Goal: Information Seeking & Learning: Check status

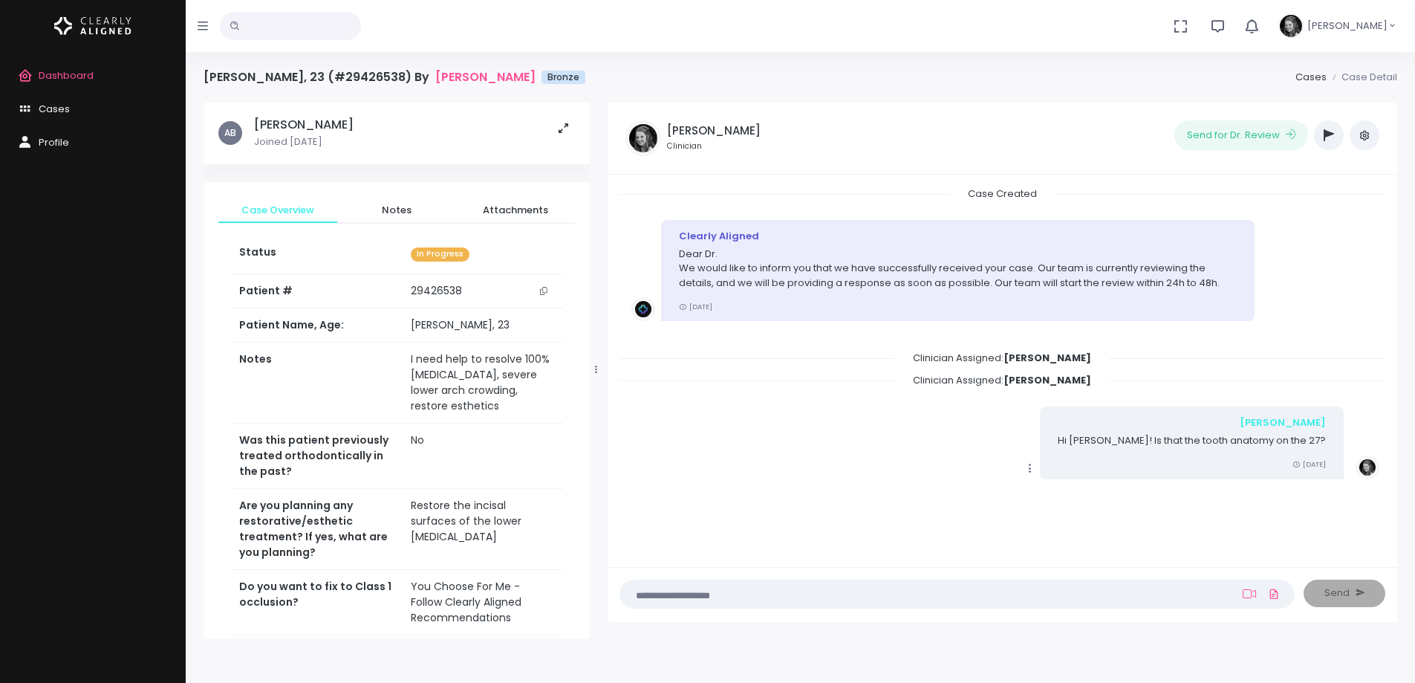
click at [964, 455] on div "Copy Edit [PERSON_NAME] Hi [PERSON_NAME]! Is that the tooth anatomy on the 27? …" at bounding box center [1003, 442] width 742 height 72
click at [1326, 129] on icon "button" at bounding box center [1329, 135] width 10 height 12
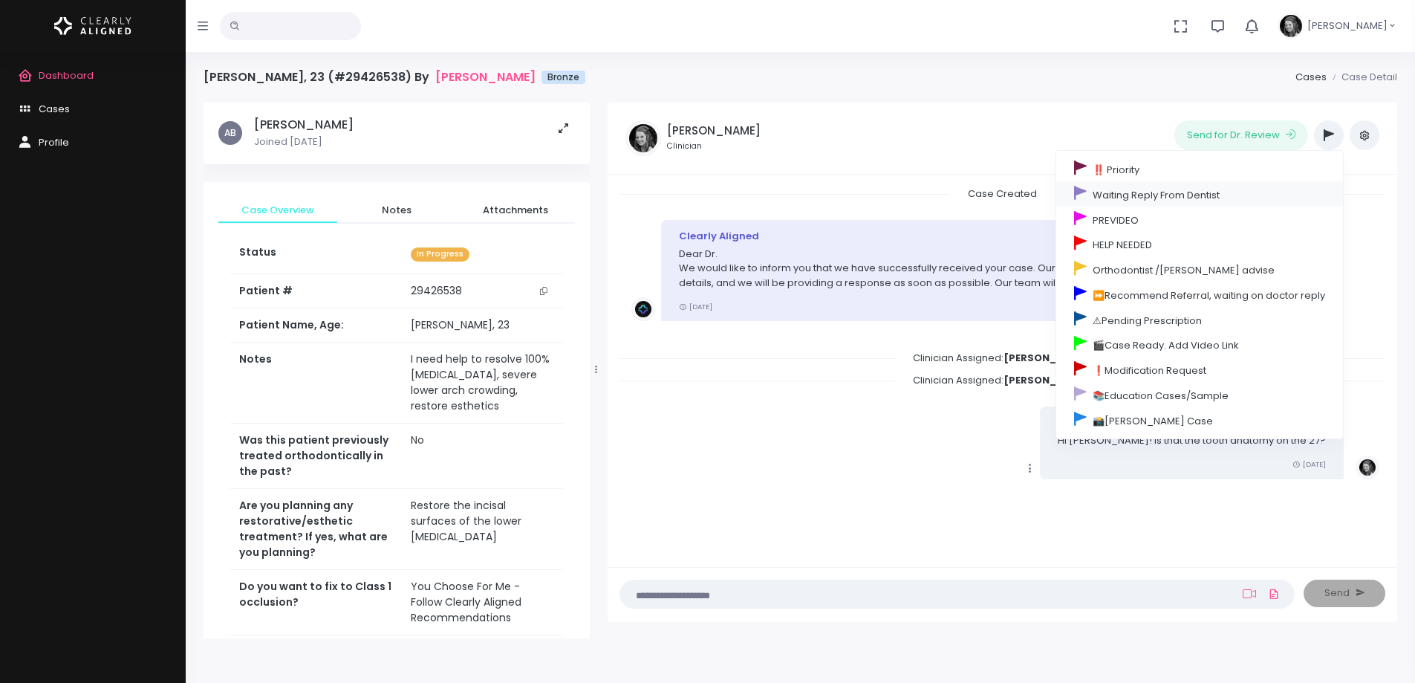
click at [1140, 194] on link "Waiting Reply From Dentist" at bounding box center [1200, 193] width 287 height 25
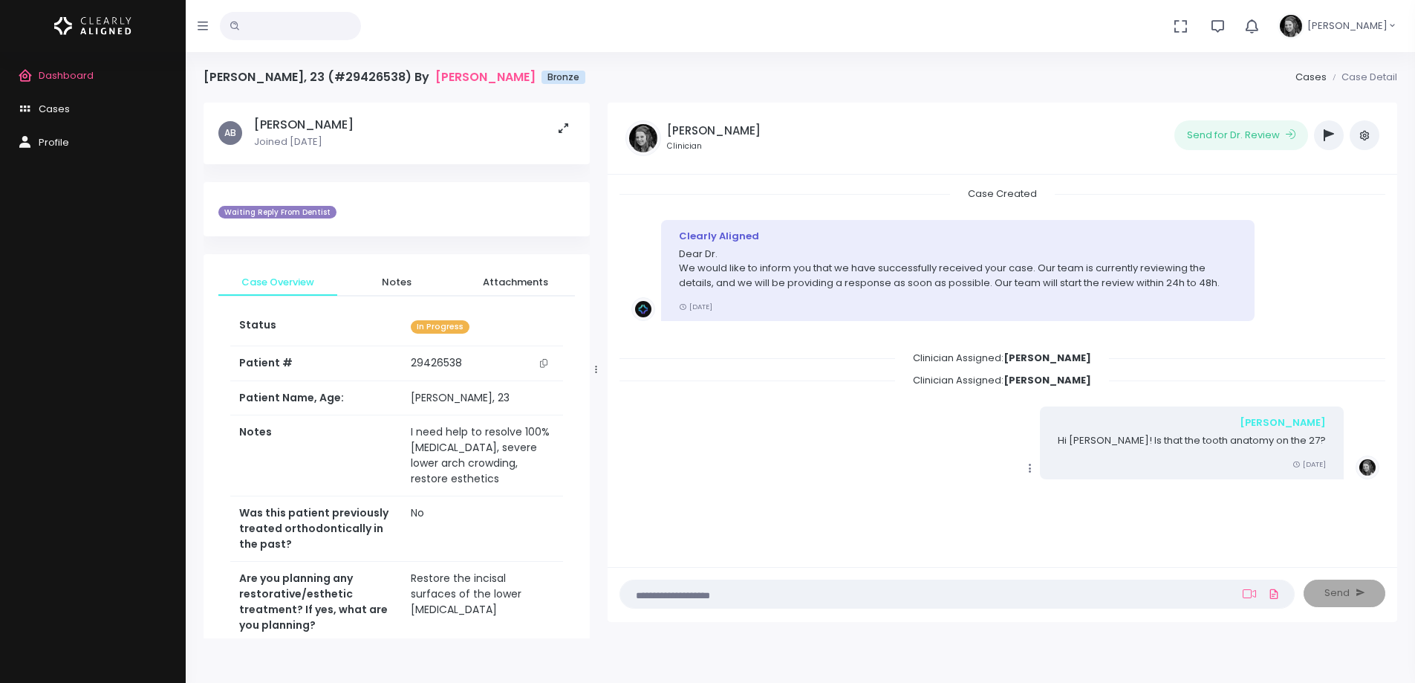
click at [87, 76] on span "Dashboard" at bounding box center [66, 75] width 55 height 14
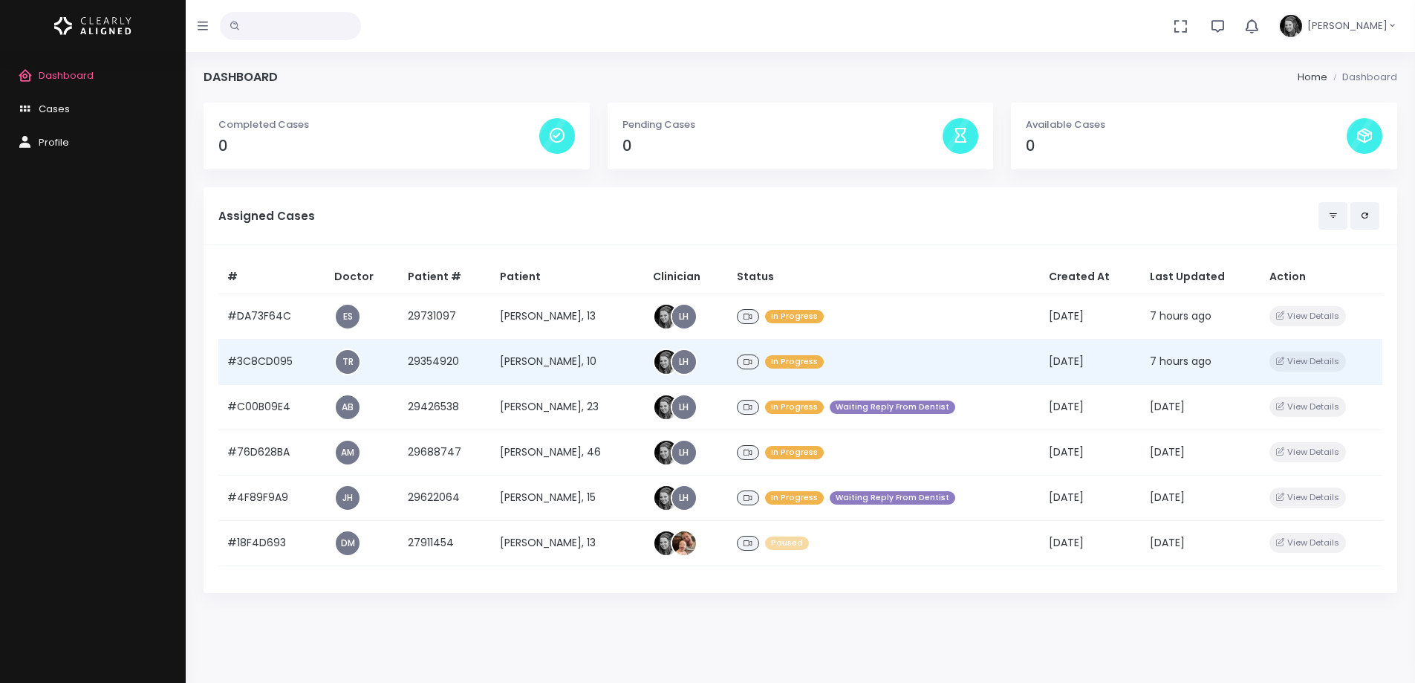
click at [265, 356] on td "#3C8CD095" at bounding box center [271, 361] width 107 height 45
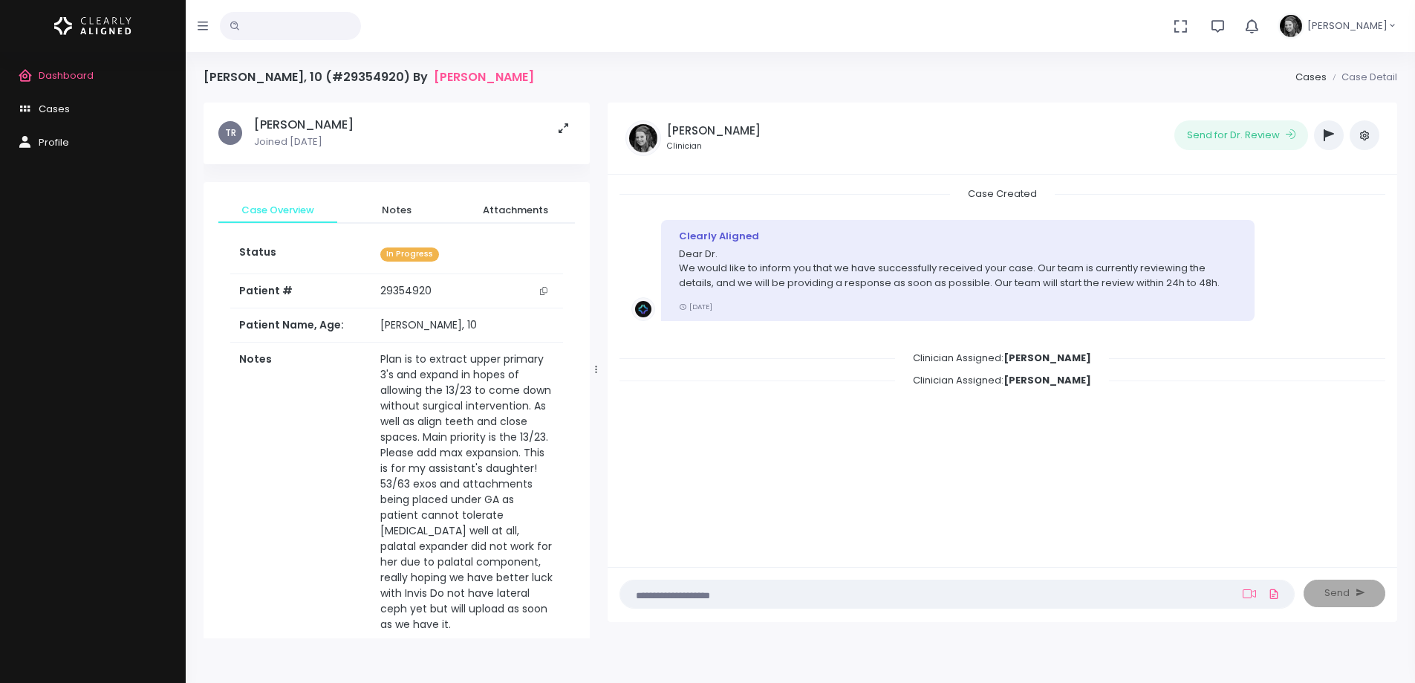
drag, startPoint x: 548, startPoint y: 292, endPoint x: 535, endPoint y: 271, distance: 24.3
click at [548, 292] on button "scrollable content" at bounding box center [543, 291] width 21 height 16
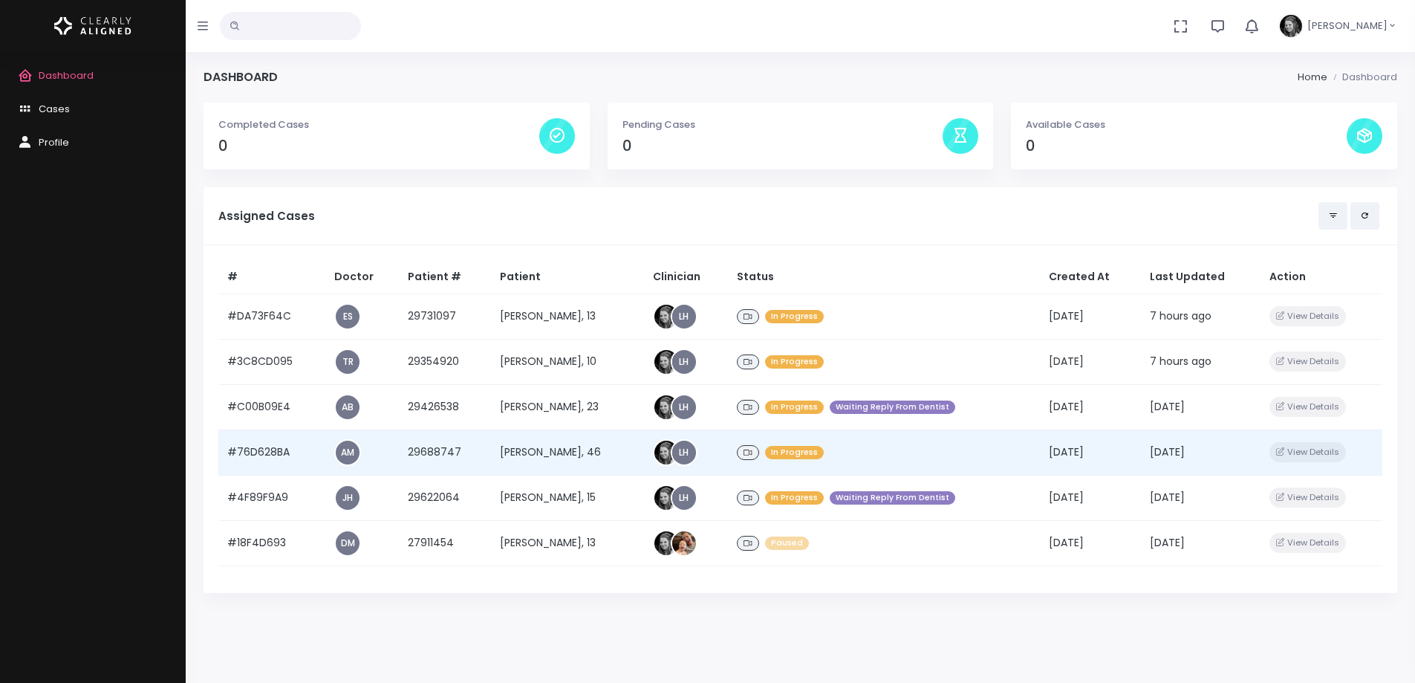
click at [269, 453] on td "#76D628BA" at bounding box center [271, 451] width 107 height 45
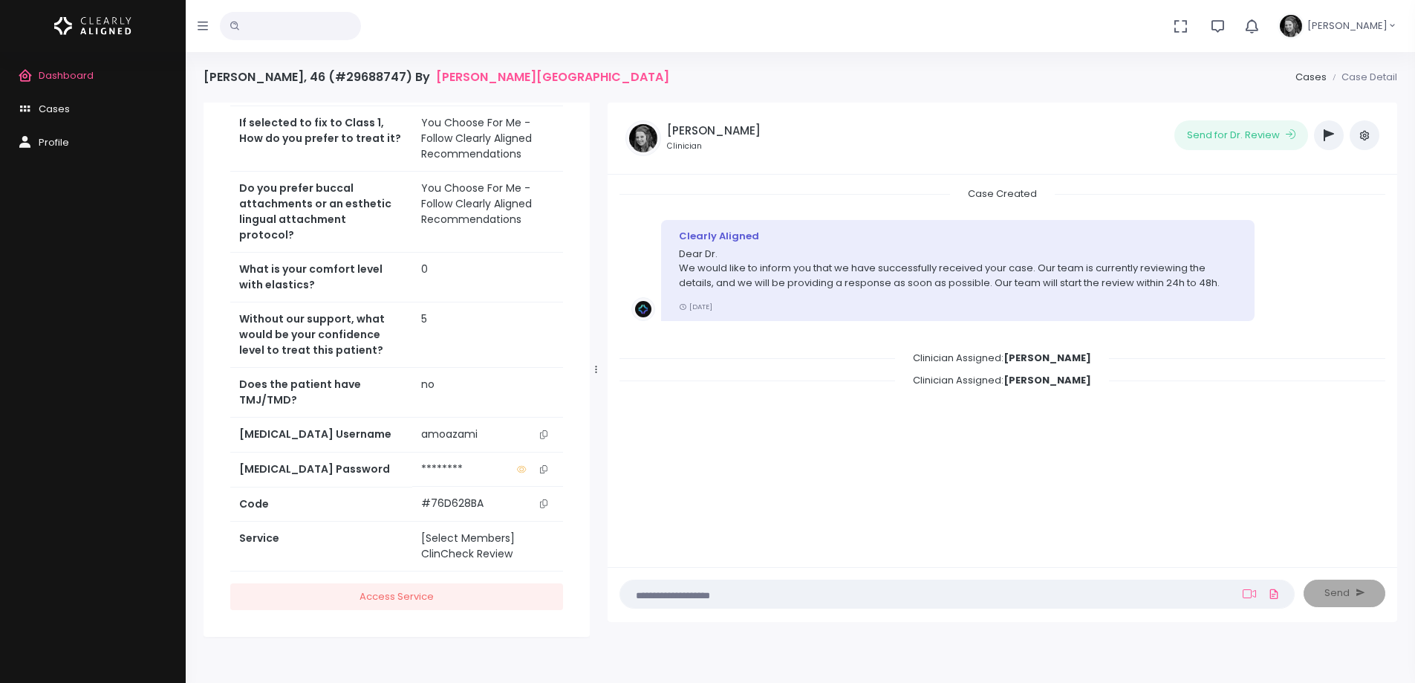
scroll to position [514, 0]
click at [546, 429] on icon "scrollable content" at bounding box center [543, 433] width 7 height 8
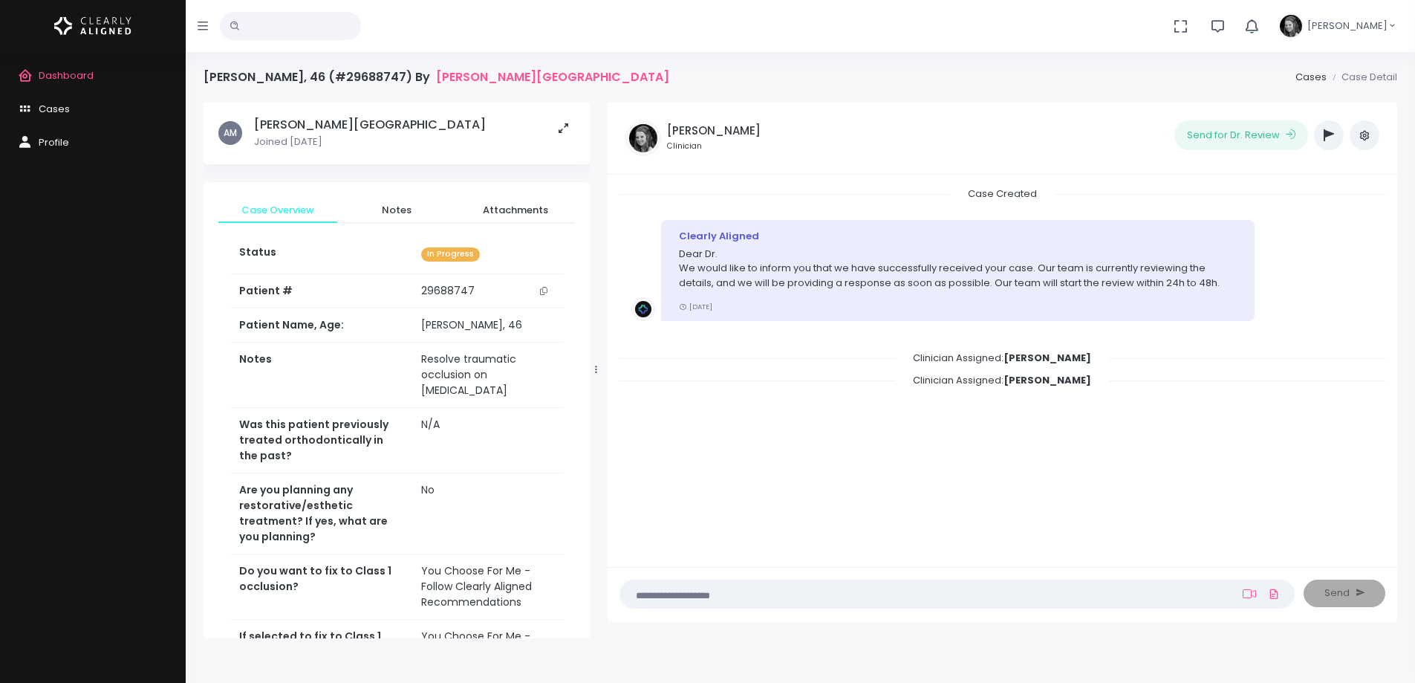
click at [546, 289] on icon "scrollable content" at bounding box center [543, 291] width 7 height 8
drag, startPoint x: 543, startPoint y: 293, endPoint x: 1416, endPoint y: 434, distance: 884.3
click at [543, 293] on icon "scrollable content" at bounding box center [543, 291] width 7 height 8
click at [85, 74] on span "Dashboard" at bounding box center [66, 75] width 55 height 14
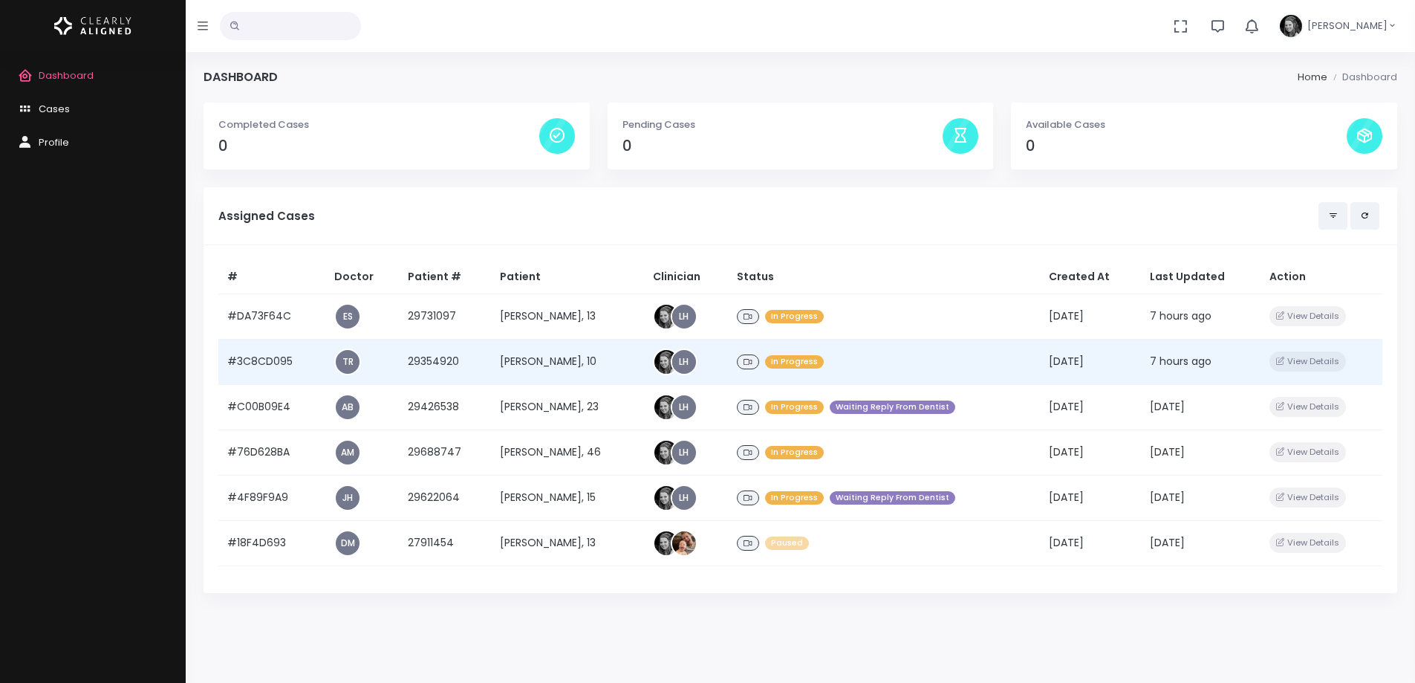
click at [271, 363] on td "#3C8CD095" at bounding box center [271, 361] width 107 height 45
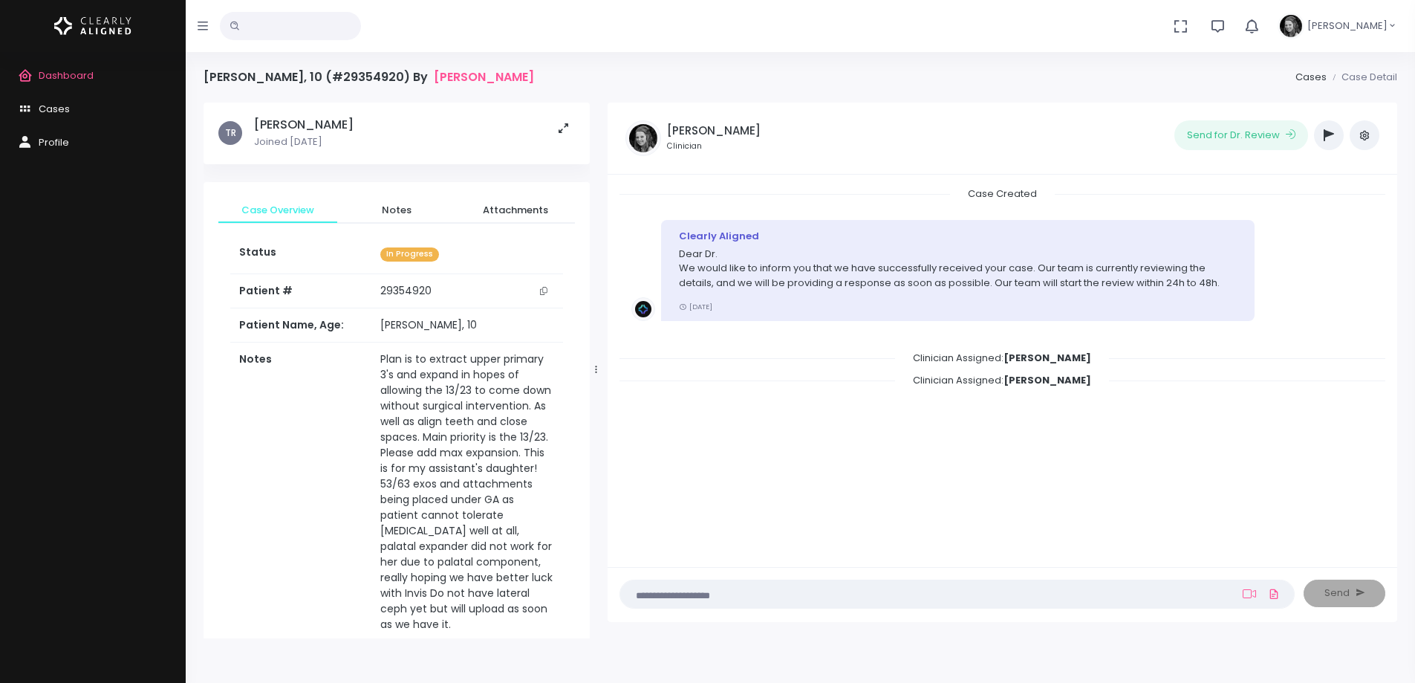
click at [135, 288] on div "Dashboard Cases Profile" at bounding box center [93, 367] width 186 height 631
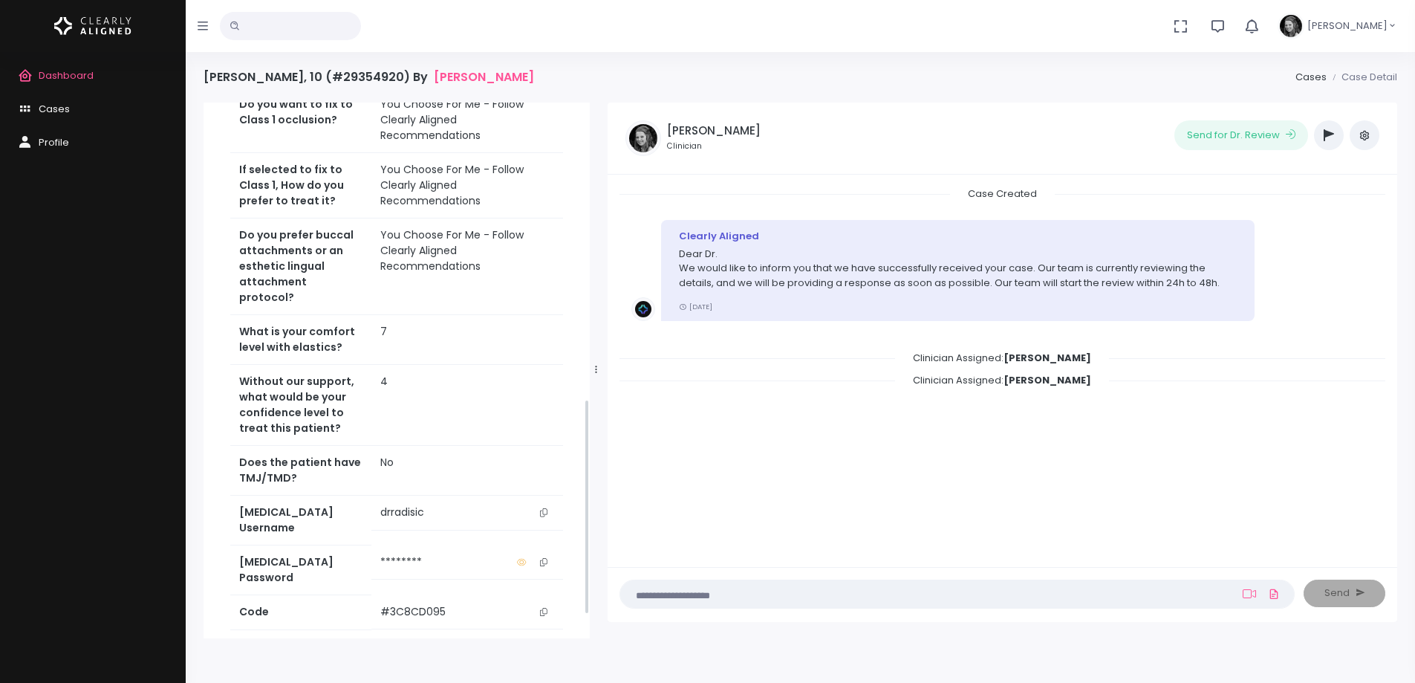
scroll to position [743, 0]
